Goal: Feedback & Contribution: Submit feedback/report problem

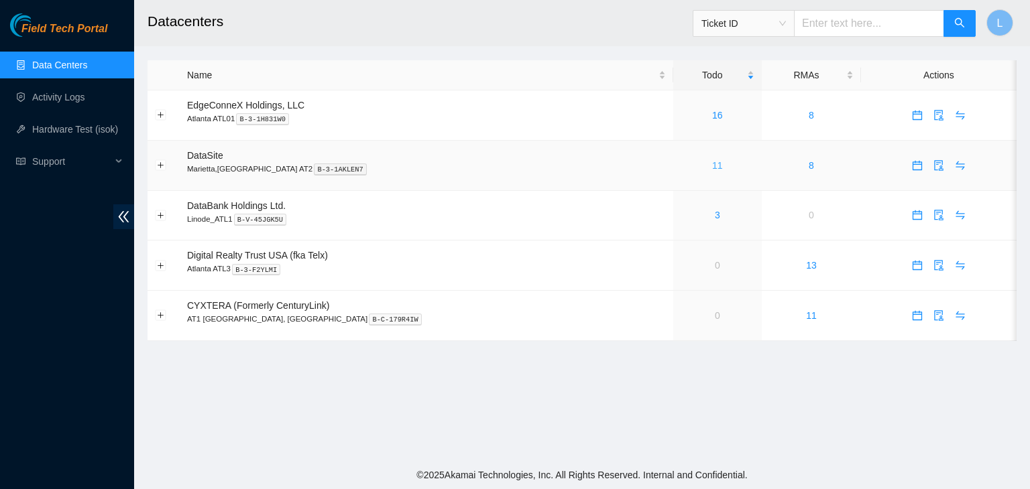
click at [712, 168] on link "11" at bounding box center [717, 165] width 11 height 11
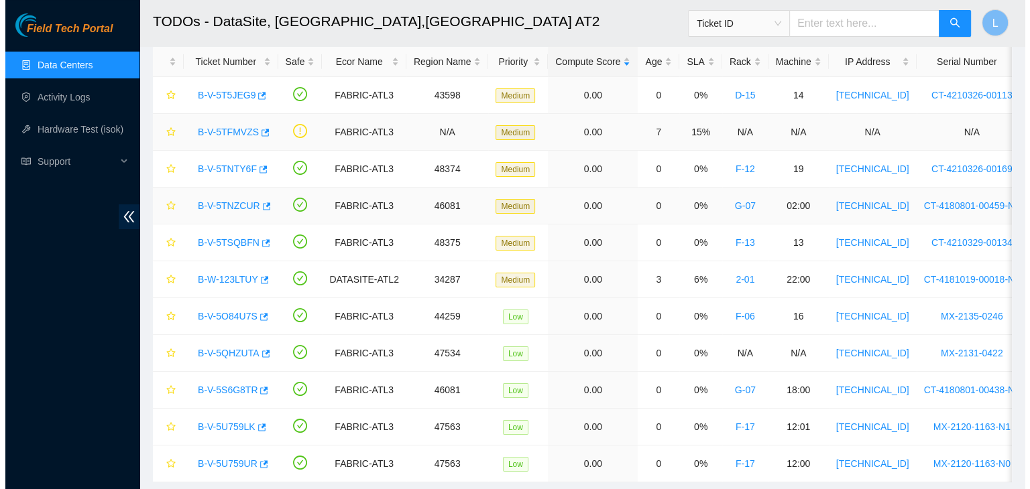
scroll to position [44, 0]
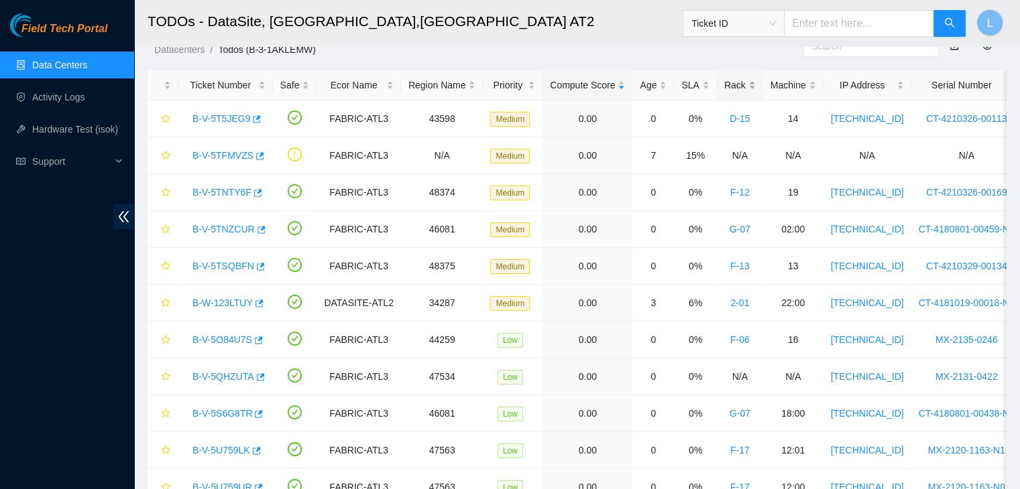
click at [724, 86] on div "Rack" at bounding box center [740, 85] width 32 height 15
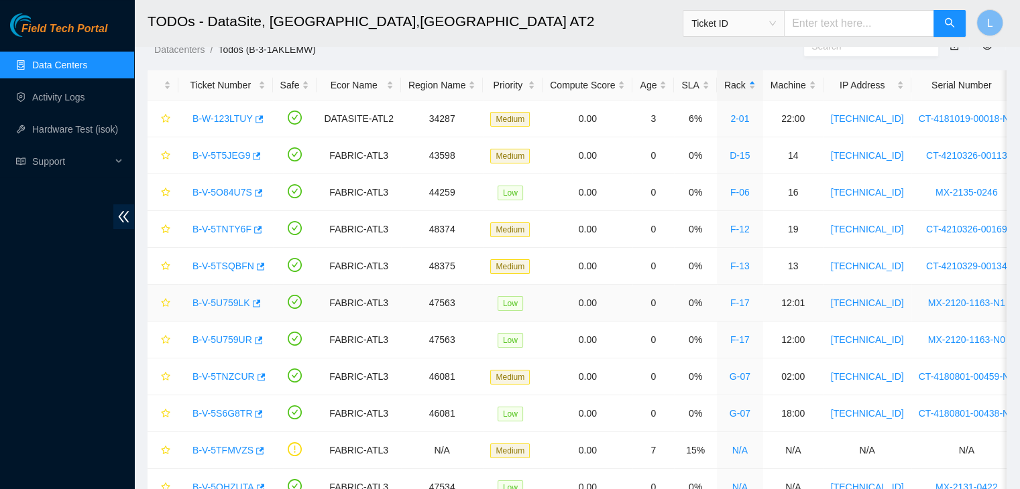
click at [233, 302] on link "B-V-5U759LK" at bounding box center [221, 303] width 58 height 11
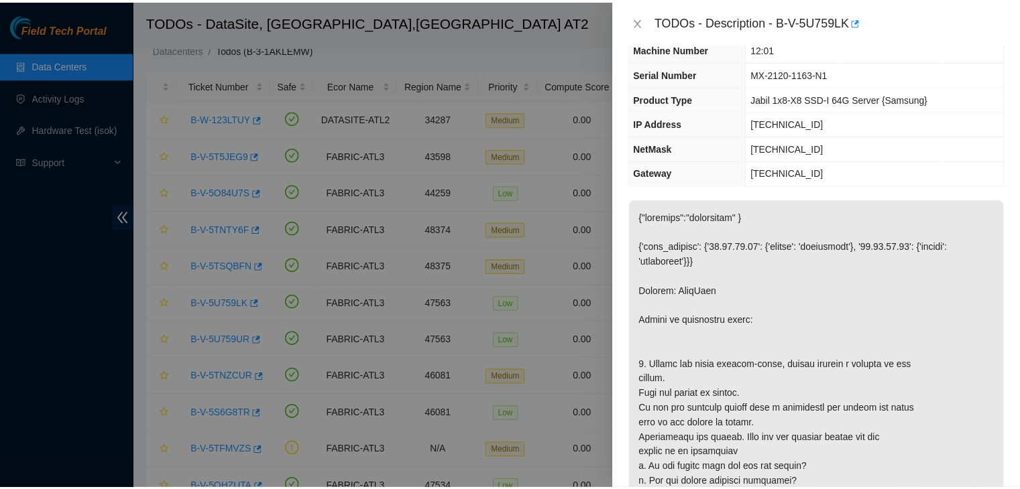
scroll to position [67, 0]
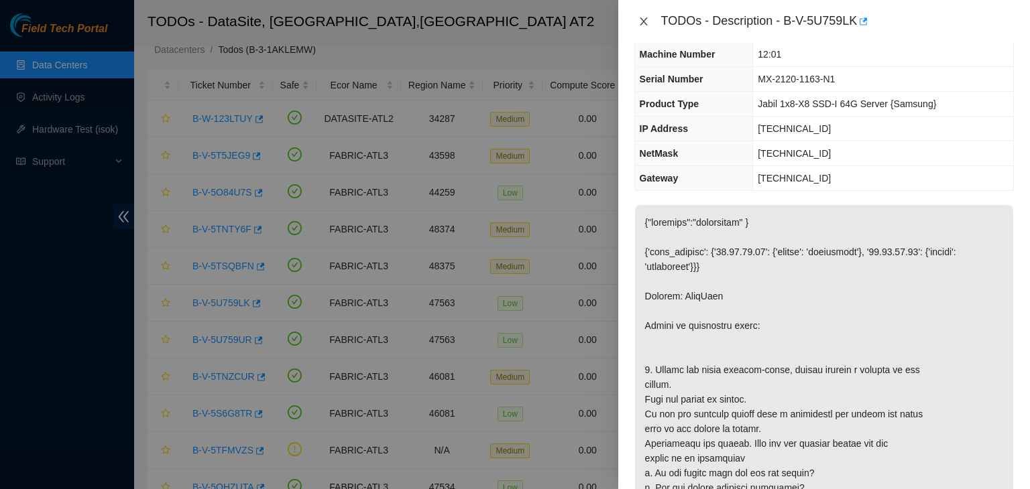
click at [642, 25] on icon "close" at bounding box center [643, 21] width 11 height 11
click at [642, 25] on div "TODOs - Description - B-V-5U759LK Problem Type Hardware Sub Type Tier 1 Rack Nu…" at bounding box center [515, 244] width 1030 height 489
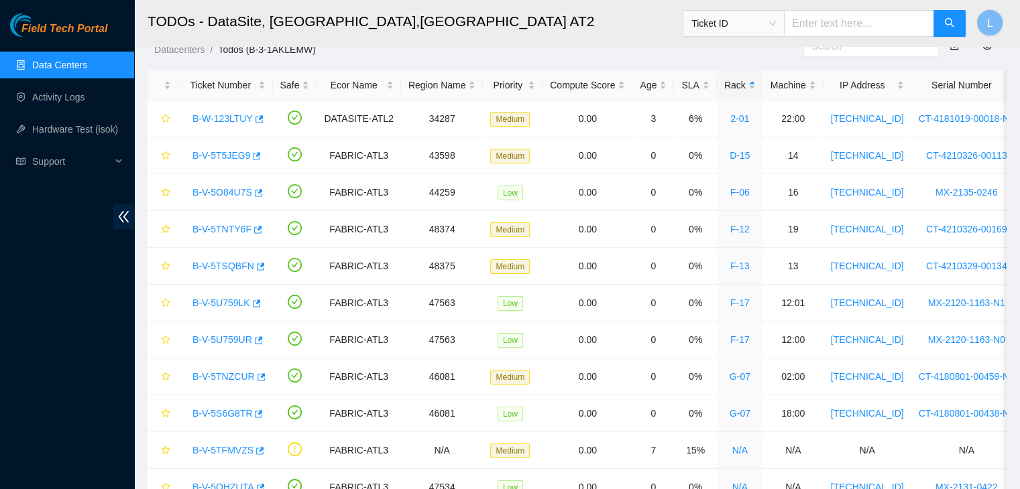
scroll to position [97, 0]
click at [42, 99] on link "Activity Logs" at bounding box center [58, 97] width 53 height 11
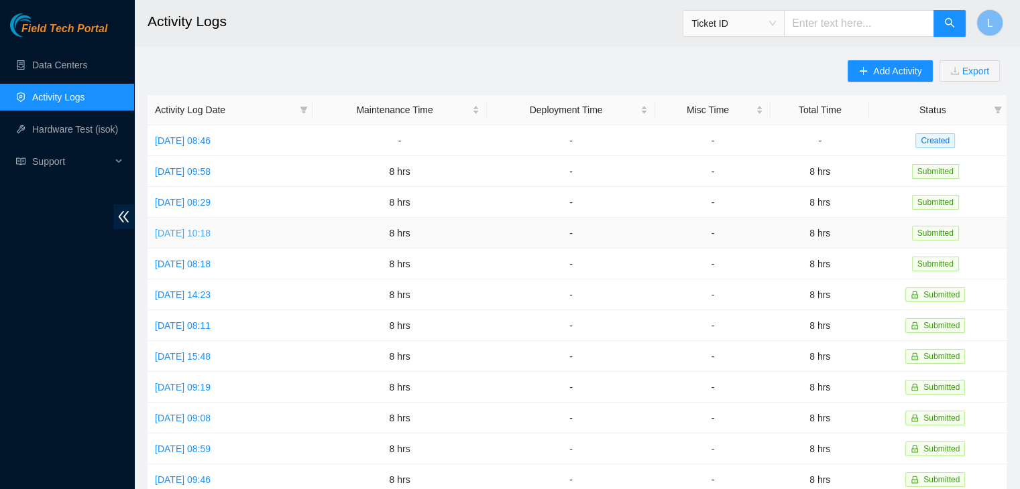
click at [210, 228] on link "Wed, 13 Aug 2025 10:18" at bounding box center [183, 233] width 56 height 11
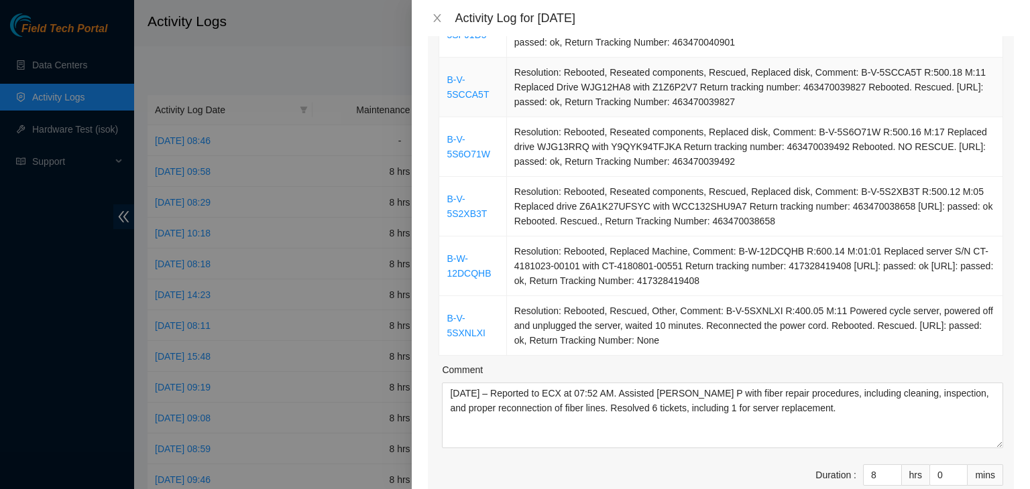
scroll to position [268, 0]
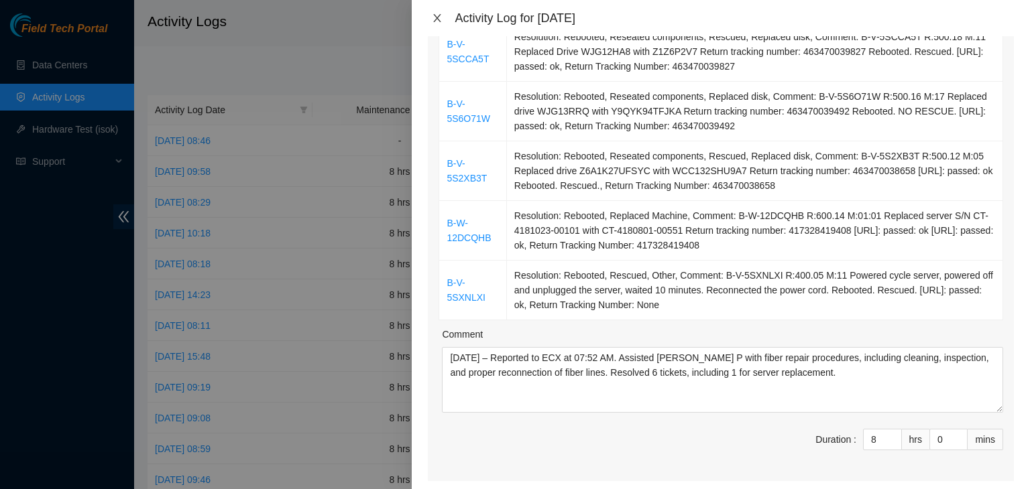
click at [442, 17] on icon "close" at bounding box center [437, 18] width 11 height 11
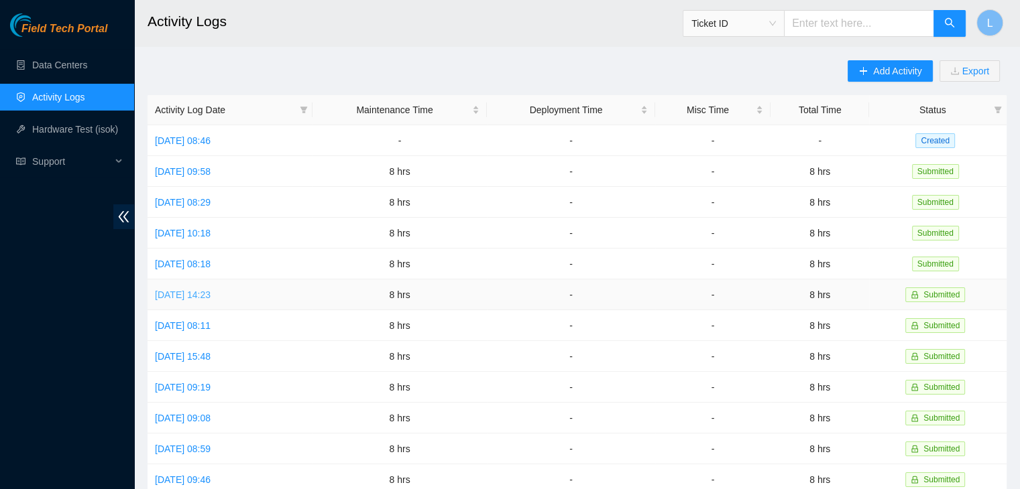
click at [209, 293] on link "Mon, 11 Aug 2025 14:23" at bounding box center [183, 295] width 56 height 11
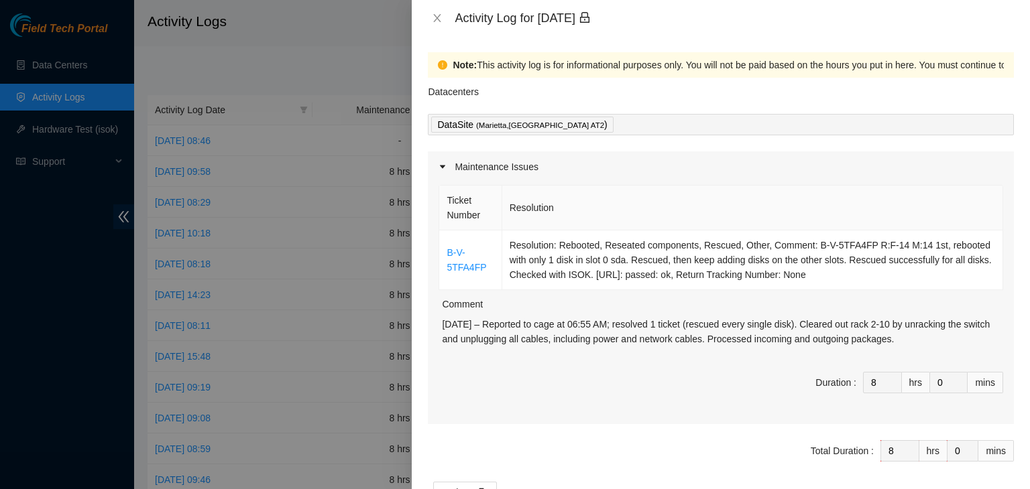
drag, startPoint x: 928, startPoint y: 339, endPoint x: 591, endPoint y: 372, distance: 338.9
click at [631, 368] on div "Ticket Number Resolution B-V-5TFA4FP Resolution: Rebooted, Reseated components,…" at bounding box center [721, 303] width 586 height 242
drag, startPoint x: 442, startPoint y: 322, endPoint x: 926, endPoint y: 336, distance: 484.2
click at [926, 336] on p "08/11/2025 – Reported to cage at 06:55 AM; resolved 1 ticket (rescued every sin…" at bounding box center [722, 331] width 561 height 29
copy p "08/11/2025 – Reported to cage at 06:55 AM; resolved 1 ticket (rescued every sin…"
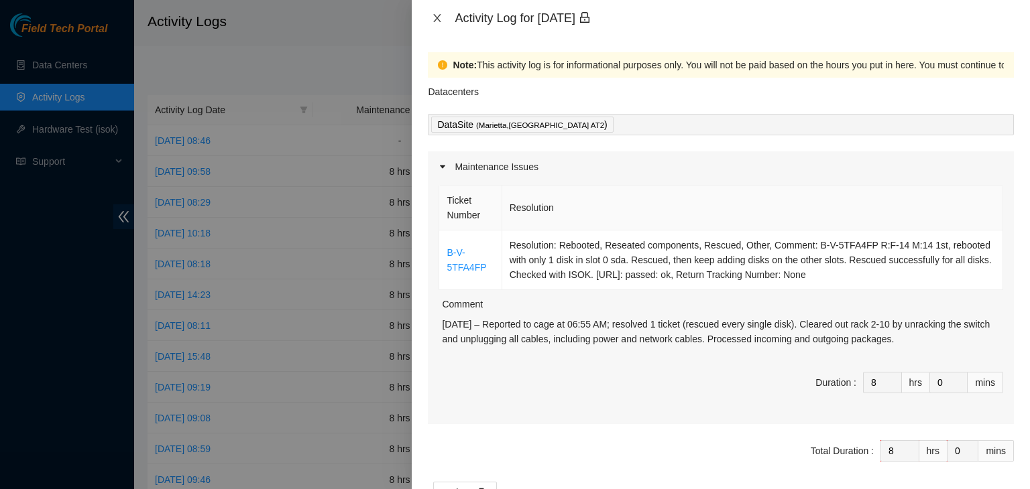
click at [436, 15] on icon "close" at bounding box center [437, 18] width 11 height 11
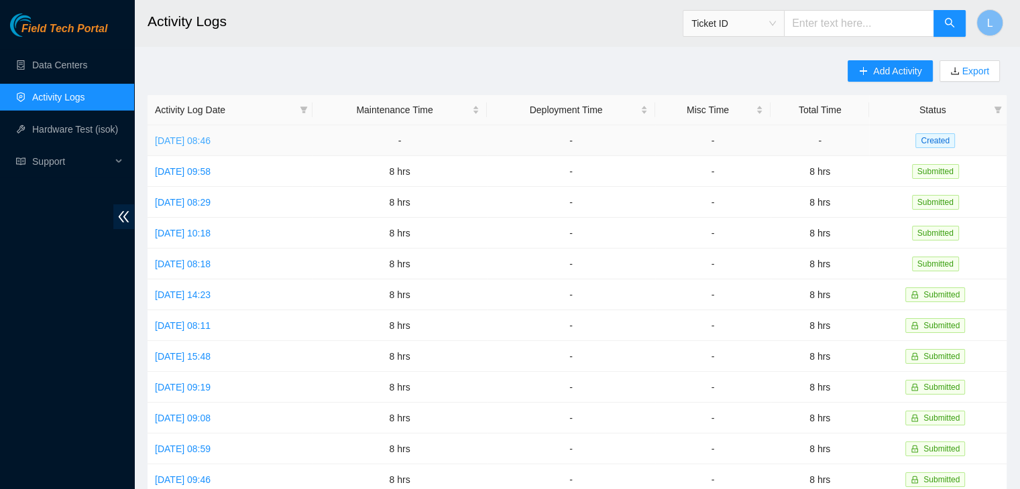
click at [198, 137] on link "Mon, 18 Aug 2025 08:46" at bounding box center [183, 140] width 56 height 11
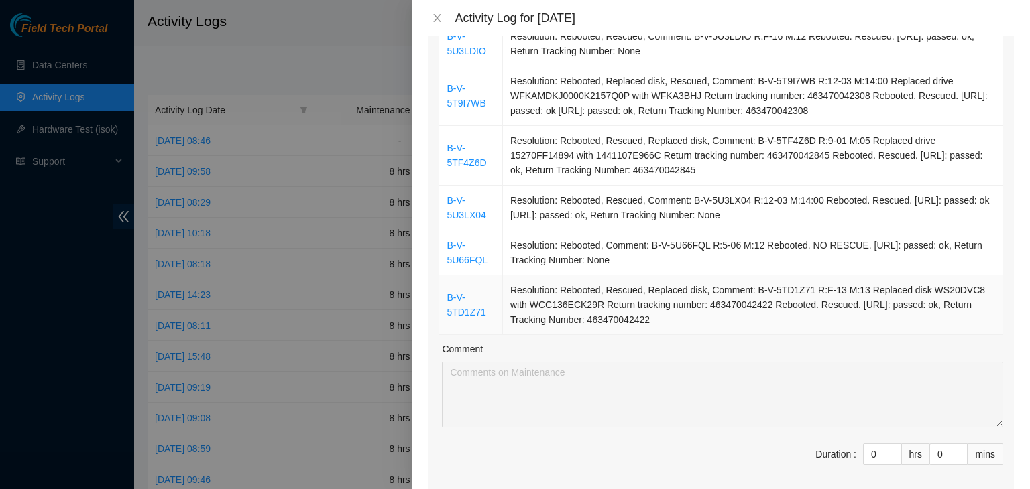
scroll to position [737, 0]
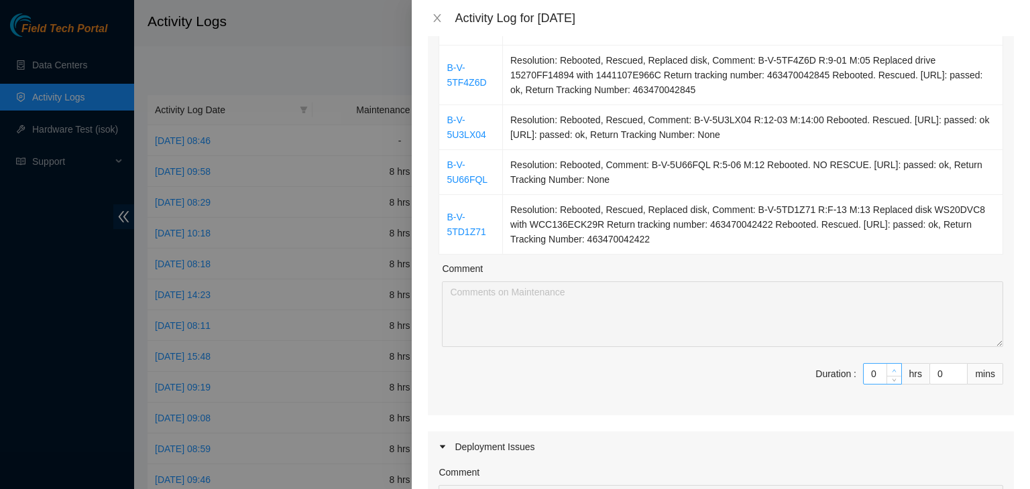
type input "1"
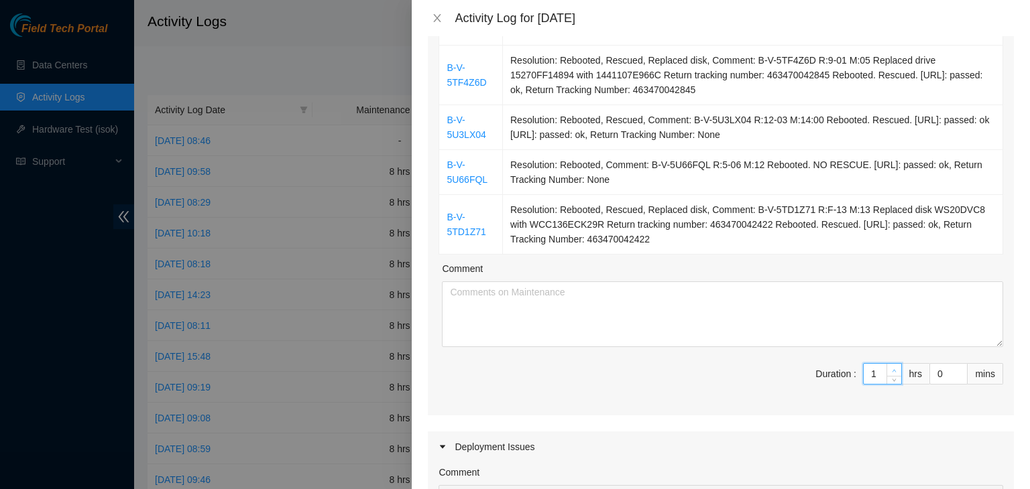
click at [892, 369] on icon "up" at bounding box center [894, 371] width 5 height 5
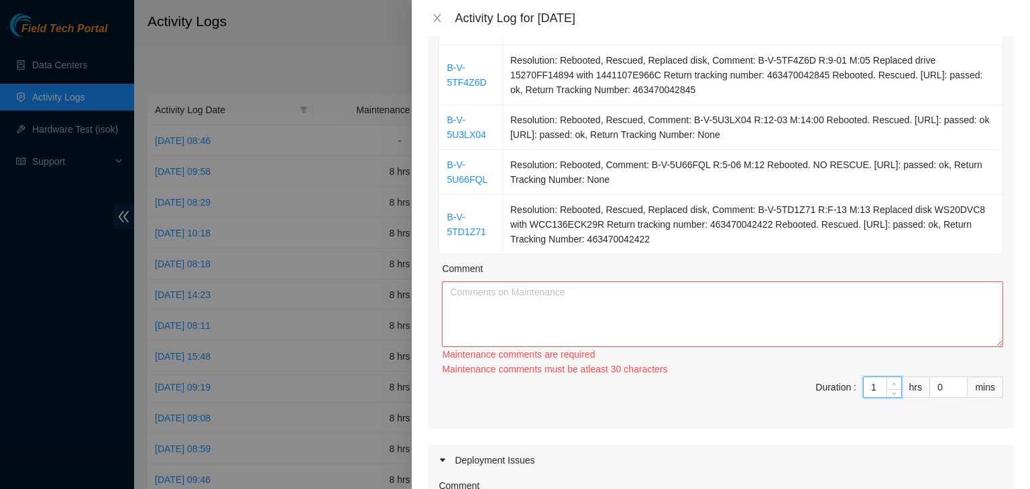
type input "2"
click at [886, 377] on span "Increase Value" at bounding box center [893, 383] width 15 height 12
type input "3"
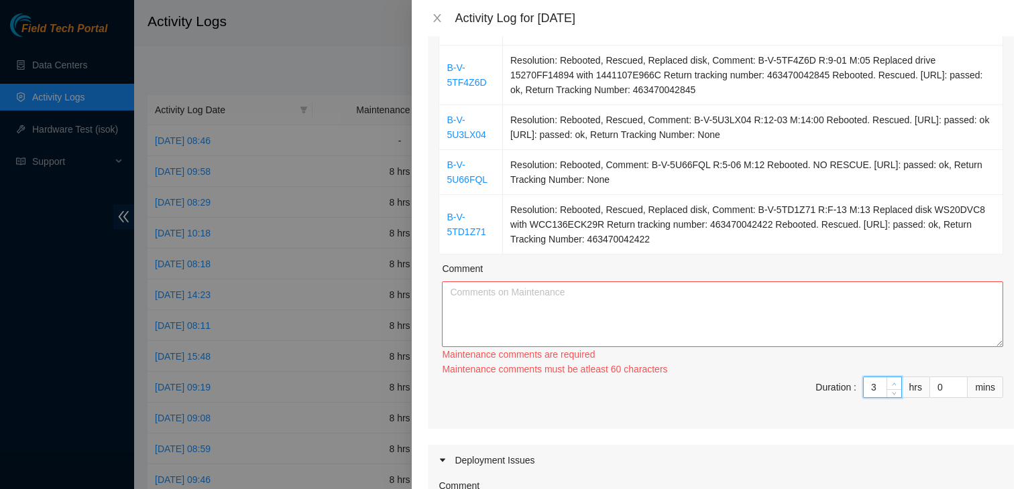
click at [892, 383] on icon "up" at bounding box center [894, 384] width 4 height 3
type input "4"
click at [892, 383] on icon "up" at bounding box center [894, 384] width 4 height 3
type input "5"
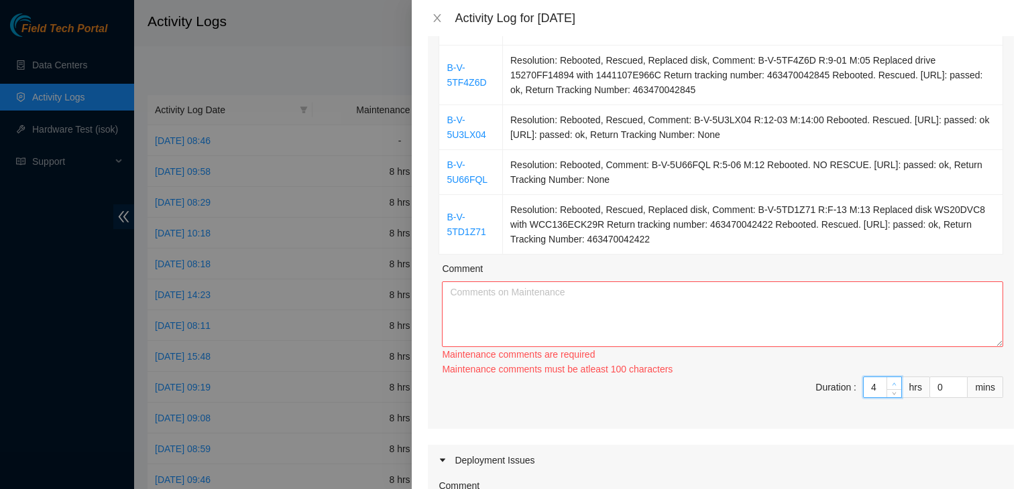
type input "5"
click at [892, 383] on icon "up" at bounding box center [894, 384] width 4 height 3
type input "6"
click at [892, 383] on icon "up" at bounding box center [894, 384] width 4 height 3
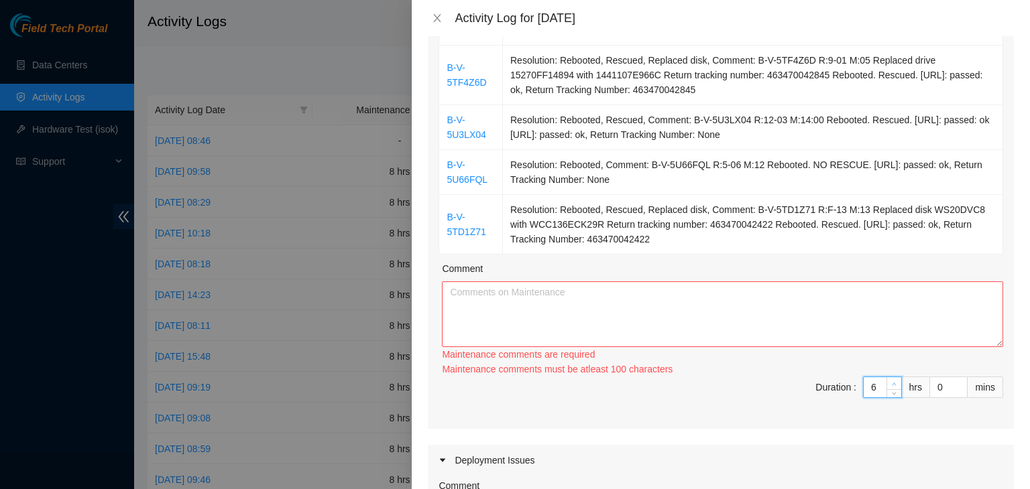
type input "7"
click at [892, 383] on icon "up" at bounding box center [894, 384] width 4 height 3
type input "8"
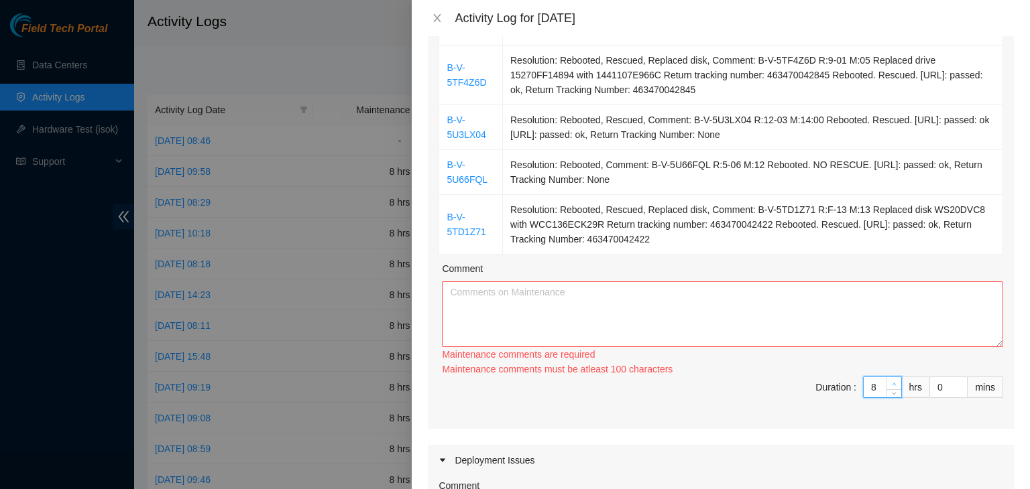
click at [892, 383] on icon "up" at bounding box center [894, 384] width 4 height 3
click at [796, 333] on textarea "Comment" at bounding box center [722, 315] width 561 height 66
paste textarea "08/11/2025 – Reported to cage at 06:55 AM; resolved 1 ticket (rescued every sin…"
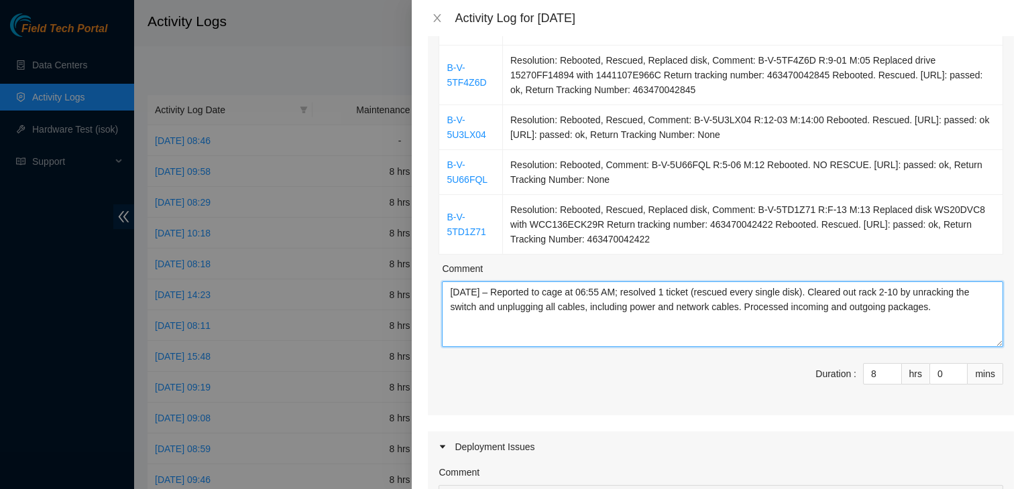
click at [474, 290] on textarea "08/11/2025 – Reported to cage at 06:55 AM; resolved 1 ticket (rescued every sin…" at bounding box center [722, 315] width 561 height 66
click at [611, 290] on textarea "08/18/2025 – Reported to cage at 06:55 AM; resolved 1 ticket (rescued every sin…" at bounding box center [722, 315] width 561 height 66
click at [678, 288] on textarea "08/18/2025 – Reported to cage at 06:46 AM; resolved 1 ticket (rescued every sin…" at bounding box center [722, 315] width 561 height 66
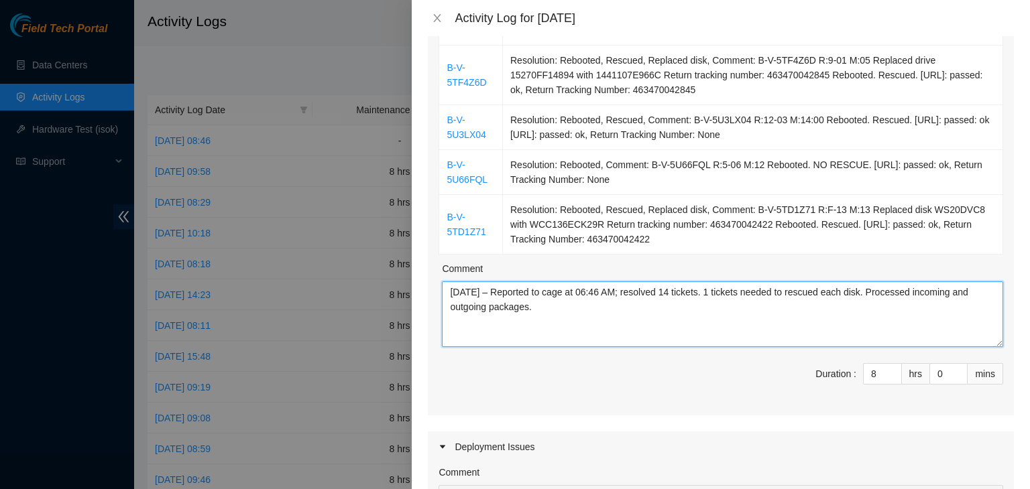
drag, startPoint x: 553, startPoint y: 316, endPoint x: 435, endPoint y: 290, distance: 120.8
click at [949, 335] on textarea "08/18/2025 – Reported to cage at 06:46 AM; resolved 14 tickets. 1 tickets neede…" at bounding box center [722, 315] width 561 height 66
paste textarea ", including 1 ticket that required rescuing"
type textarea "08/18/2025 – Reported to cage at 06:46 AM; resolved 14 tickets, including 1 tic…"
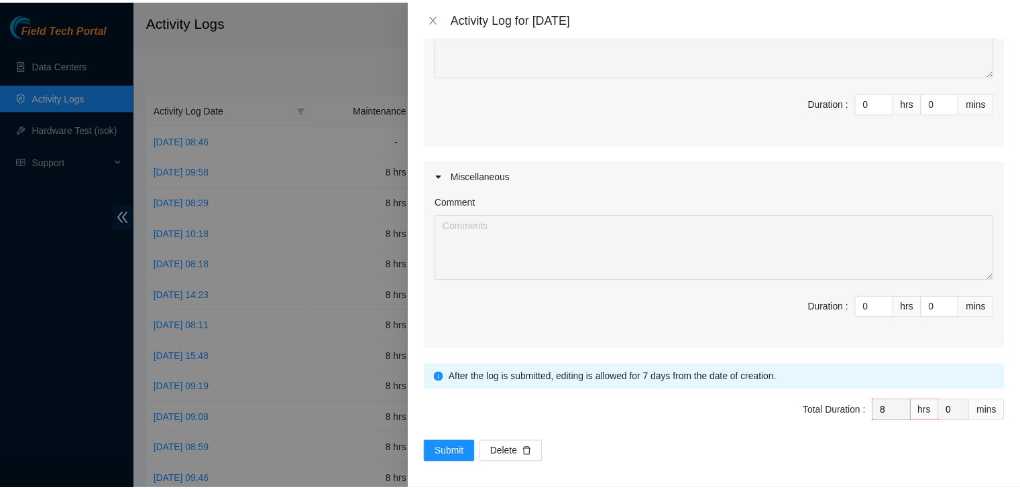
scroll to position [1213, 0]
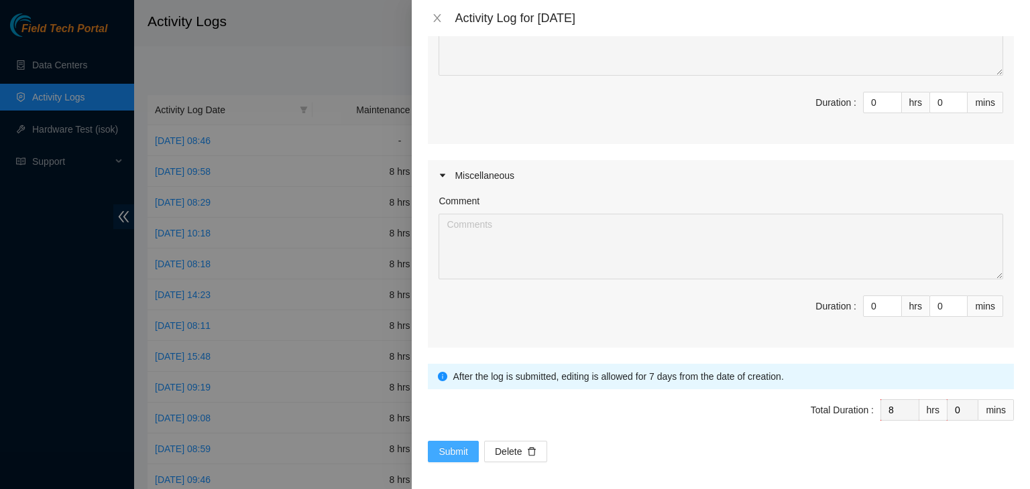
click at [445, 448] on span "Submit" at bounding box center [452, 451] width 29 height 15
